Goal: Information Seeking & Learning: Learn about a topic

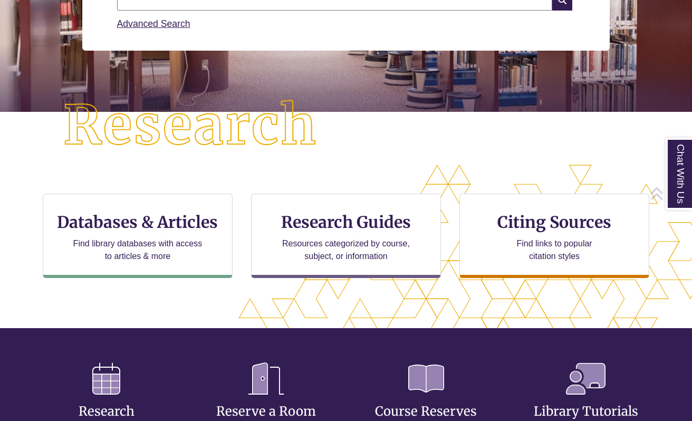
scroll to position [202, 0]
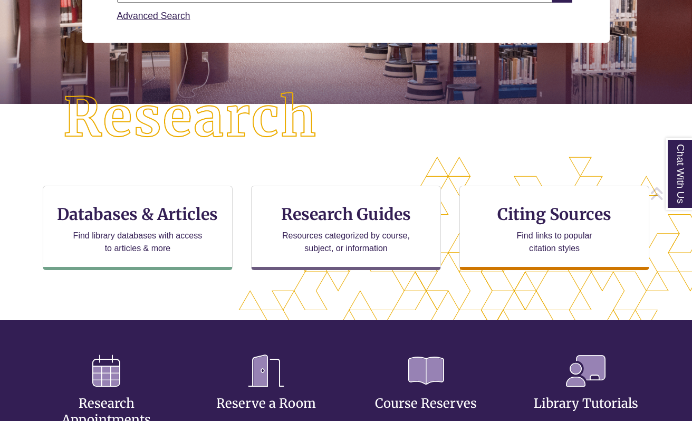
drag, startPoint x: 695, startPoint y: 78, endPoint x: 693, endPoint y: 125, distance: 47.0
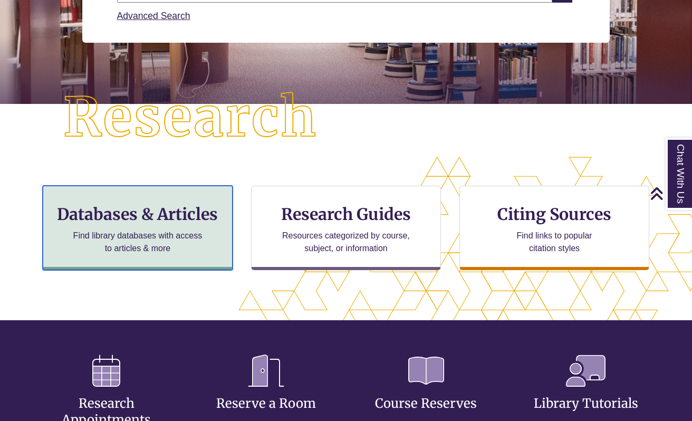
click at [97, 215] on h3 "Databases & Articles" at bounding box center [138, 214] width 172 height 20
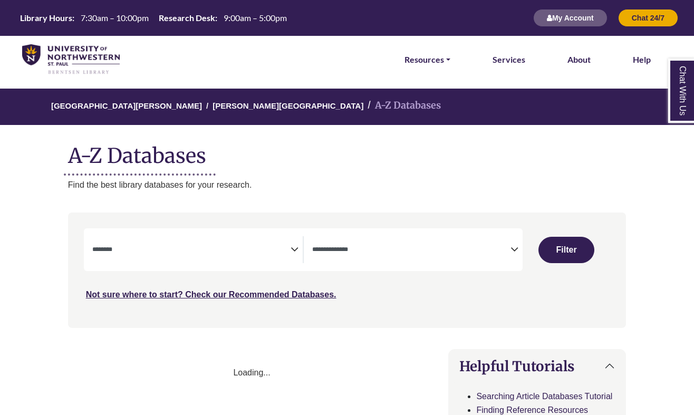
select select "Database Subject Filter"
select select "Database Types Filter"
select select "Database Subject Filter"
select select "Database Types Filter"
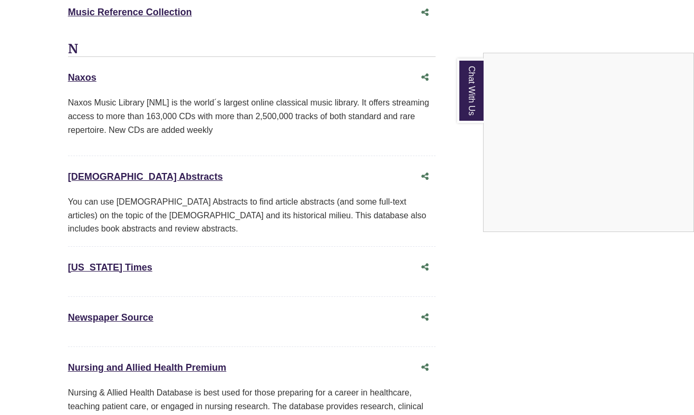
scroll to position [6540, 0]
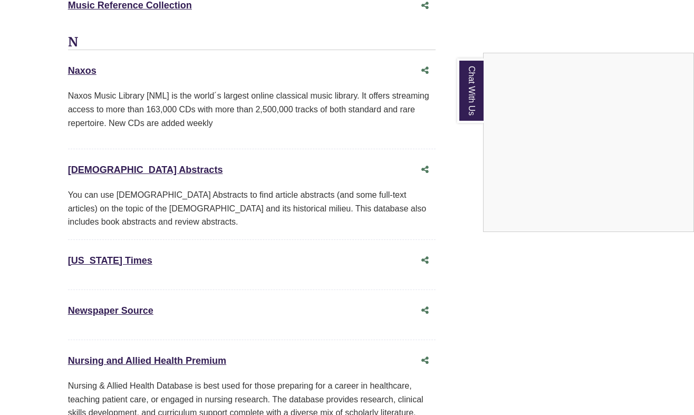
drag, startPoint x: 697, startPoint y: 5, endPoint x: 664, endPoint y: 259, distance: 255.9
click at [119, 245] on div "Chat With Us" at bounding box center [347, 207] width 694 height 415
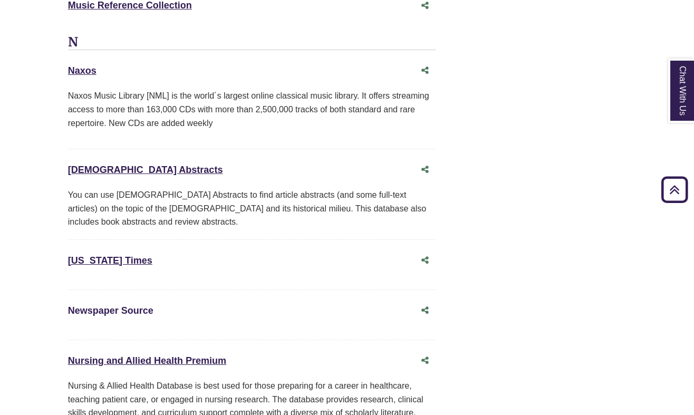
click at [109, 305] on link "Newspaper Source This link opens in a new window" at bounding box center [110, 310] width 85 height 11
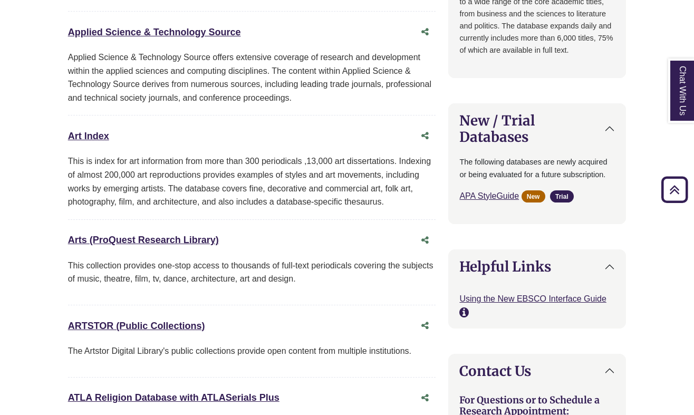
scroll to position [0, 0]
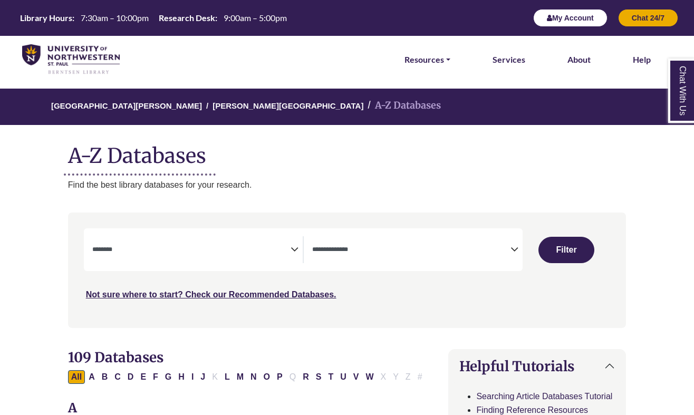
click at [571, 16] on button "My Account" at bounding box center [570, 18] width 74 height 18
click at [255, 376] on button "N" at bounding box center [253, 377] width 13 height 14
select select "Database Subject Filter"
select select "Database Types Filter"
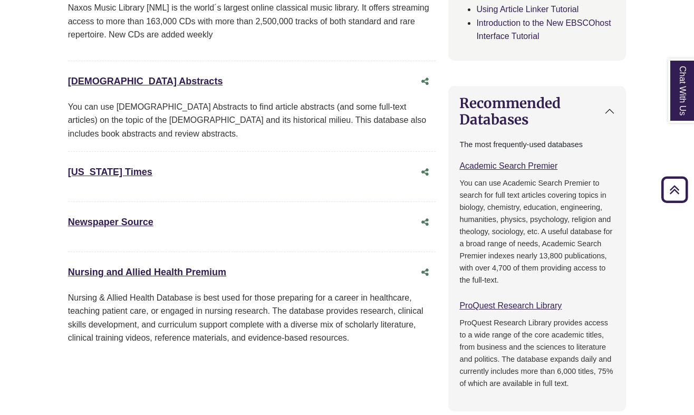
scroll to position [482, 0]
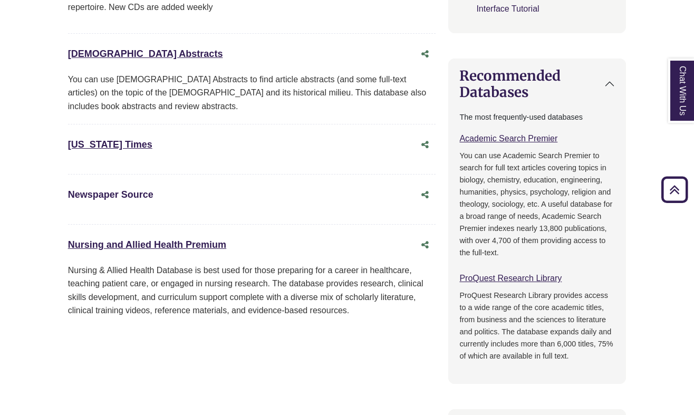
click at [118, 193] on link "Newspaper Source This link opens in a new window" at bounding box center [110, 194] width 85 height 11
